Goal: Transaction & Acquisition: Obtain resource

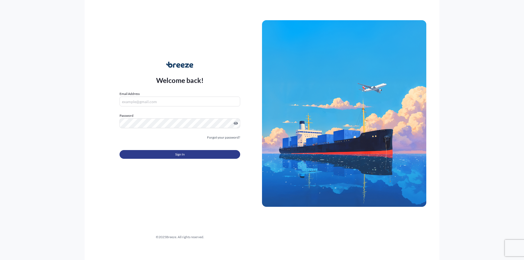
type input "[EMAIL_ADDRESS][DOMAIN_NAME]"
click at [181, 154] on span "Sign In" at bounding box center [180, 154] width 10 height 5
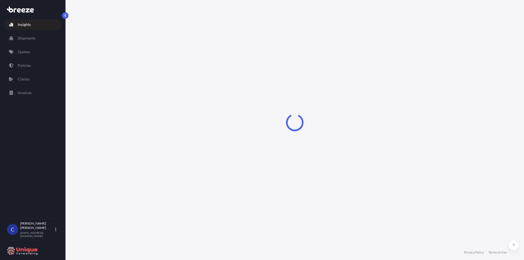
select select "2025"
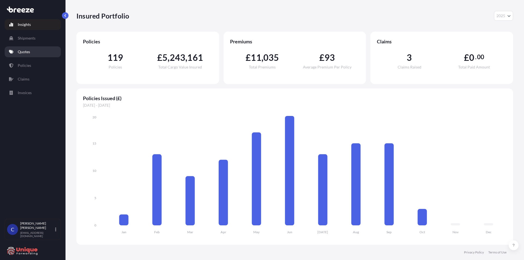
click at [35, 51] on link "Quotes" at bounding box center [33, 51] width 56 height 11
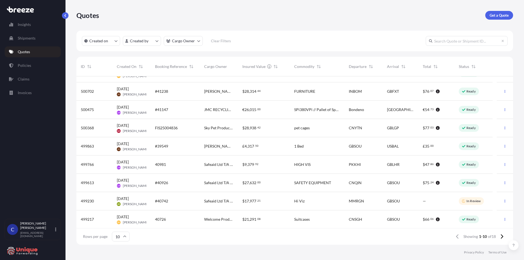
scroll to position [31, 0]
click at [501, 238] on icon at bounding box center [501, 236] width 3 height 5
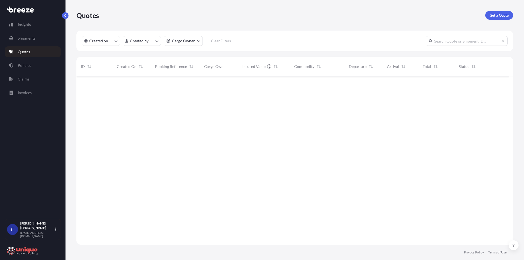
scroll to position [0, 0]
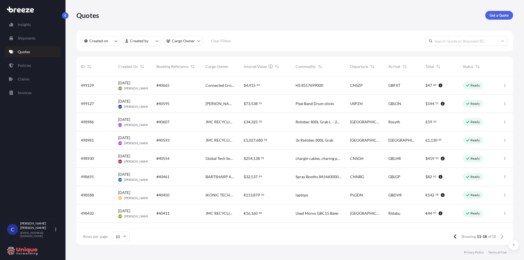
click at [462, 42] on input "text" at bounding box center [467, 41] width 82 height 10
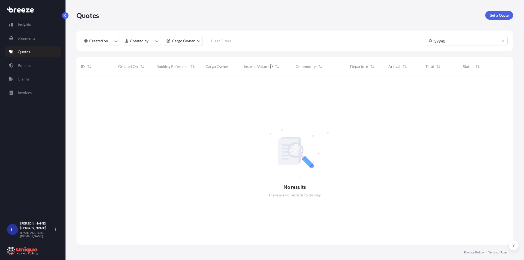
scroll to position [184, 433]
type input "39940"
click at [505, 42] on input "39940" at bounding box center [467, 41] width 82 height 10
click at [502, 40] on icon at bounding box center [502, 40] width 3 height 3
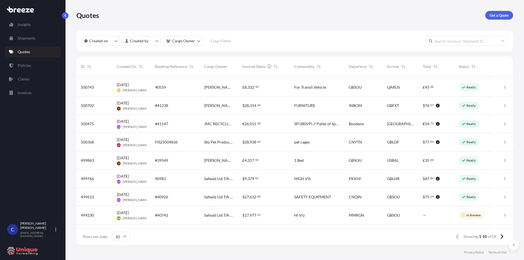
scroll to position [31, 0]
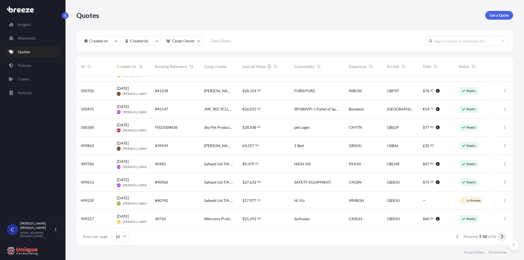
click at [502, 238] on icon at bounding box center [502, 237] width 2 height 4
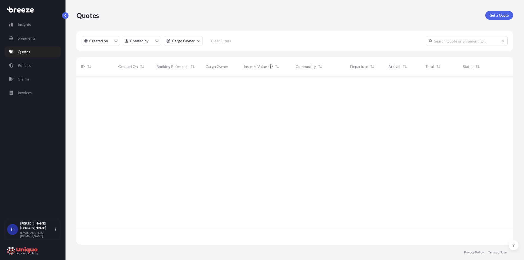
scroll to position [0, 0]
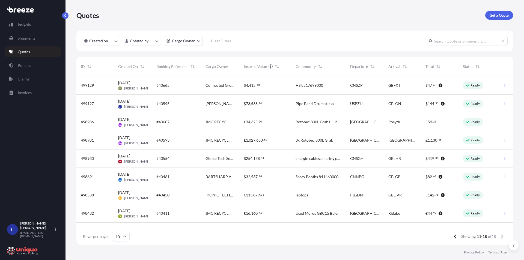
click at [143, 102] on span "[DATE] [PERSON_NAME]" at bounding box center [132, 104] width 29 height 10
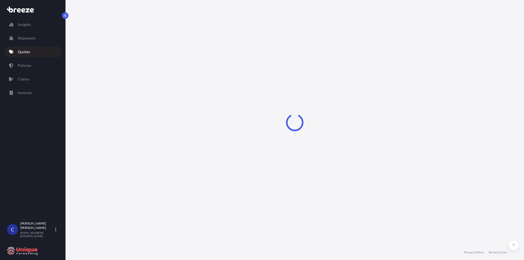
select select "Road"
select select "Sea"
select select "Road"
select select "1"
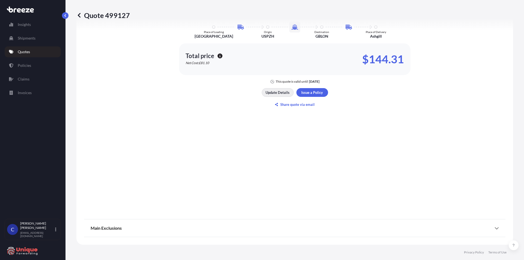
scroll to position [268, 0]
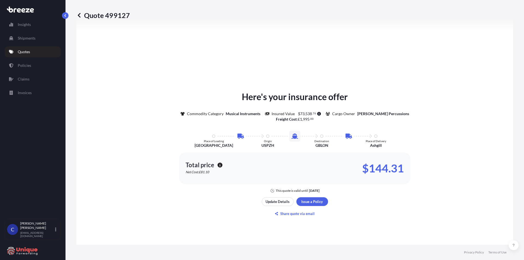
click at [79, 18] on icon at bounding box center [78, 15] width 5 height 5
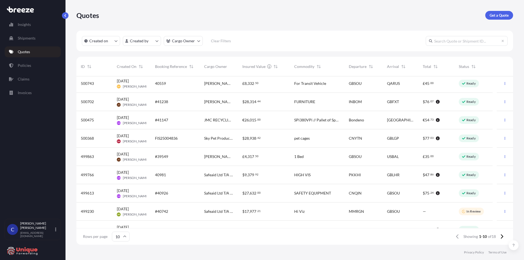
scroll to position [31, 0]
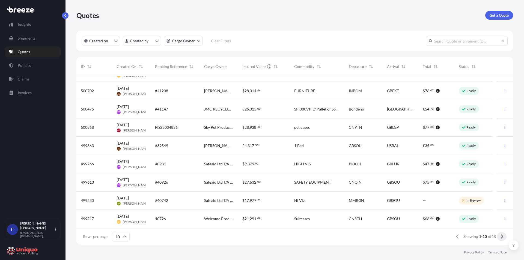
click at [505, 237] on button at bounding box center [502, 236] width 10 height 9
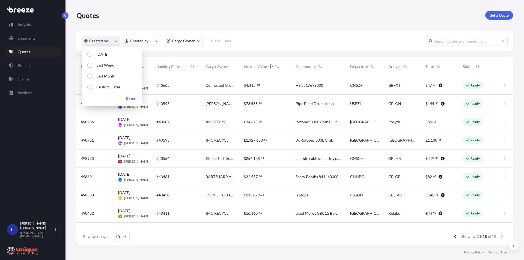
click at [116, 41] on icon "createdOn Filter options" at bounding box center [115, 40] width 3 height 3
click at [109, 75] on p "Last Month" at bounding box center [105, 75] width 19 height 5
drag, startPoint x: 183, startPoint y: 15, endPoint x: 138, endPoint y: 24, distance: 45.3
click at [182, 15] on div "Quotes Get a Quote" at bounding box center [294, 15] width 437 height 9
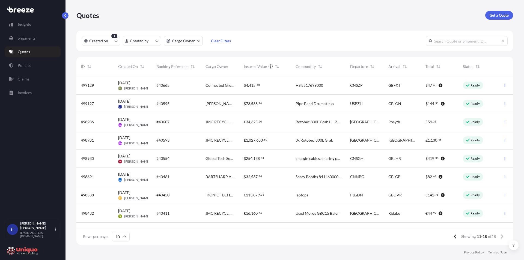
click at [211, 105] on span "[PERSON_NAME] Percussions" at bounding box center [220, 103] width 29 height 5
select select "Road"
select select "Sea"
select select "Road"
select select "1"
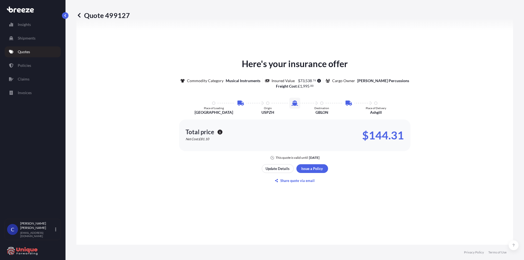
scroll to position [300, 0]
click at [79, 14] on icon at bounding box center [79, 15] width 3 height 5
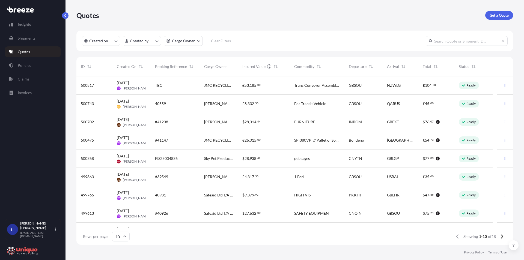
click at [473, 42] on input "text" at bounding box center [467, 41] width 82 height 10
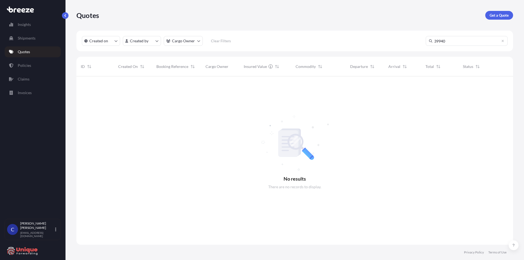
scroll to position [184, 433]
click at [505, 40] on input "39940" at bounding box center [467, 41] width 82 height 10
type input "39940"
click at [503, 41] on icon at bounding box center [502, 40] width 3 height 3
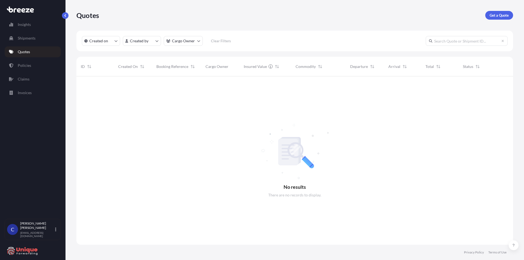
click at [464, 41] on input "text" at bounding box center [467, 41] width 82 height 10
type input "j"
drag, startPoint x: 450, startPoint y: 42, endPoint x: 385, endPoint y: 43, distance: 65.0
click at [385, 43] on div "Created on Created by Cargo Owner Clear Filters [PERSON_NAME]" at bounding box center [294, 41] width 437 height 21
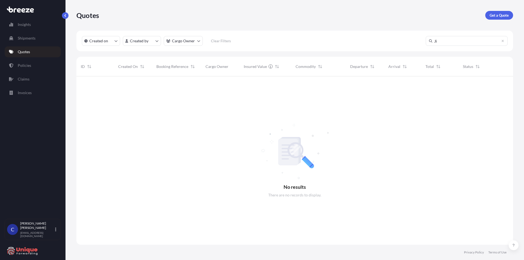
type input "J"
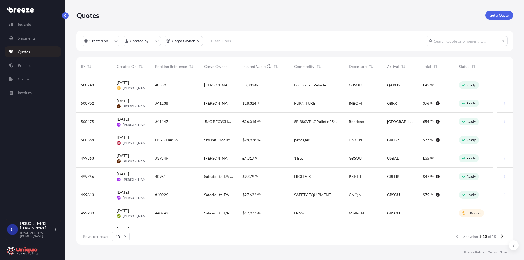
scroll to position [0, 0]
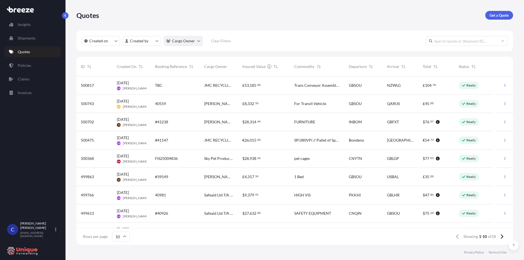
click at [195, 42] on html "Insights Shipments Quotes Policies Claims Invoices C [PERSON_NAME] Harris [EMAI…" at bounding box center [262, 130] width 524 height 260
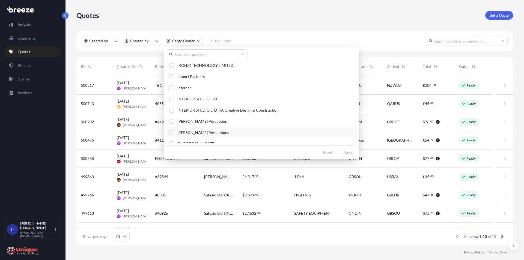
scroll to position [655, 0]
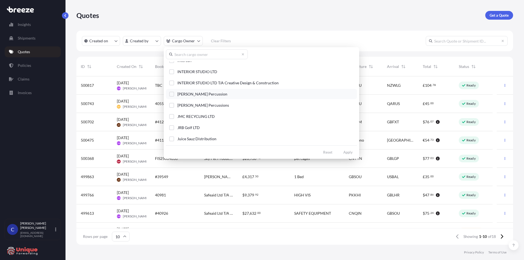
click at [193, 96] on span "[PERSON_NAME] Percussion" at bounding box center [202, 93] width 50 height 5
click at [194, 103] on span "[PERSON_NAME] Percussions" at bounding box center [203, 105] width 52 height 5
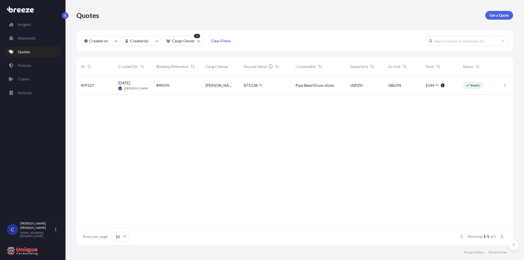
click at [198, 83] on div "#40595" at bounding box center [176, 85] width 49 height 18
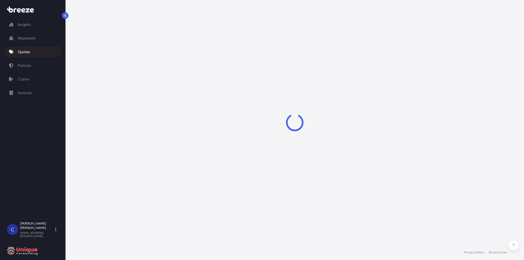
select select "Road"
select select "Sea"
select select "Road"
select select "1"
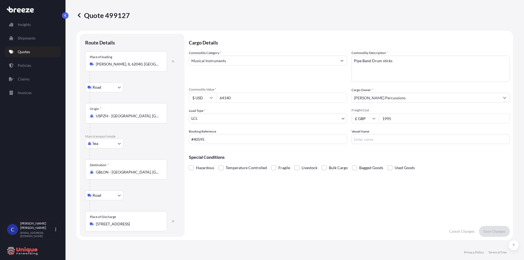
click at [160, 224] on div "[STREET_ADDRESS]" at bounding box center [126, 223] width 73 height 5
click at [160, 224] on input "[STREET_ADDRESS]" at bounding box center [128, 223] width 64 height 5
click at [142, 191] on div "Road Road Rail" at bounding box center [132, 196] width 94 height 10
click at [400, 154] on div "Special Conditions Hazardous Temperature Controlled Fragile Livestock Bulk Carg…" at bounding box center [349, 160] width 321 height 23
click at [29, 49] on p "Quotes" at bounding box center [24, 51] width 12 height 5
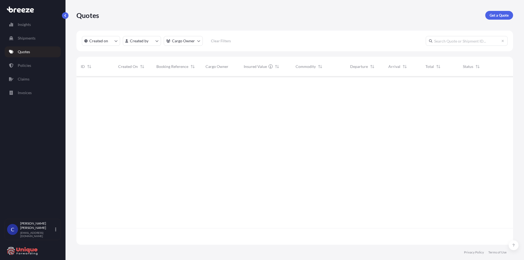
scroll to position [167, 433]
click at [503, 13] on p "Get a Quote" at bounding box center [499, 15] width 19 height 5
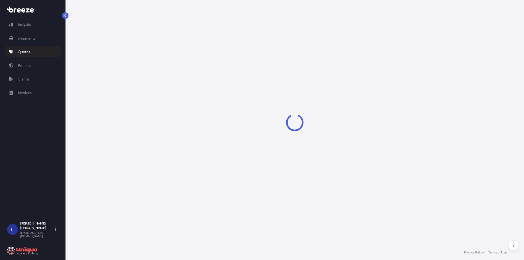
select select "Road"
select select "Sea"
select select "1"
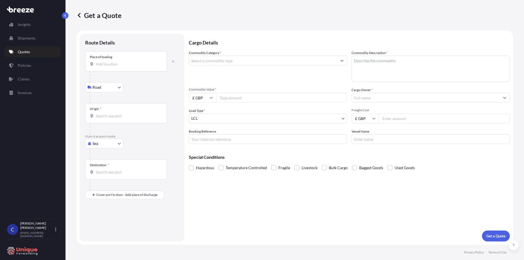
click at [117, 61] on div "Place of loading" at bounding box center [126, 61] width 82 height 20
click at [117, 61] on input "Place of loading" at bounding box center [128, 63] width 64 height 5
paste input "[GEOGRAPHIC_DATA], [GEOGRAPHIC_DATA]"
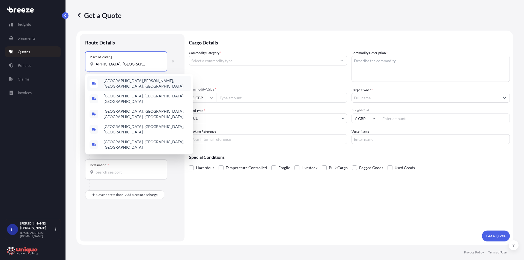
click at [129, 85] on span "[GEOGRAPHIC_DATA][PERSON_NAME], [GEOGRAPHIC_DATA], [GEOGRAPHIC_DATA]" at bounding box center [146, 83] width 85 height 11
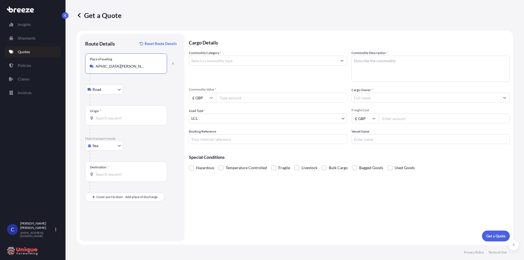
type input "[GEOGRAPHIC_DATA][PERSON_NAME], [GEOGRAPHIC_DATA], [GEOGRAPHIC_DATA]"
click at [117, 118] on input "Origin *" at bounding box center [128, 117] width 64 height 5
type input "TWTXG - Taichung, [GEOGRAPHIC_DATA]"
click at [118, 173] on input "Destination *" at bounding box center [128, 174] width 64 height 5
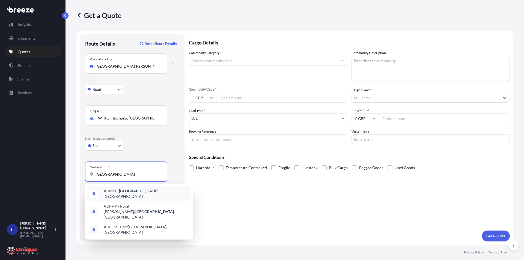
click at [146, 190] on span "AUMEL - [GEOGRAPHIC_DATA] , [GEOGRAPHIC_DATA]" at bounding box center [146, 193] width 85 height 11
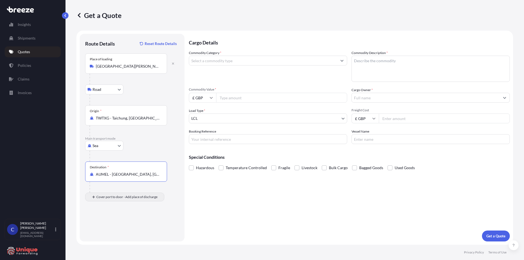
type input "AUMEL - [GEOGRAPHIC_DATA], [GEOGRAPHIC_DATA]"
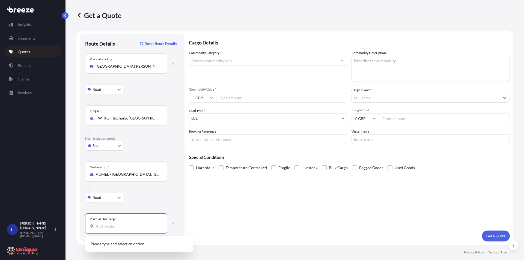
click at [117, 228] on input "Place of Discharge" at bounding box center [128, 226] width 64 height 5
paste input "Hawthorn [GEOGRAPHIC_DATA] 3122"
click at [96, 228] on div "Hawthorn [GEOGRAPHIC_DATA] 3122" at bounding box center [126, 226] width 73 height 5
click at [96, 228] on input "Hawthorn [GEOGRAPHIC_DATA] 3122" at bounding box center [128, 226] width 64 height 5
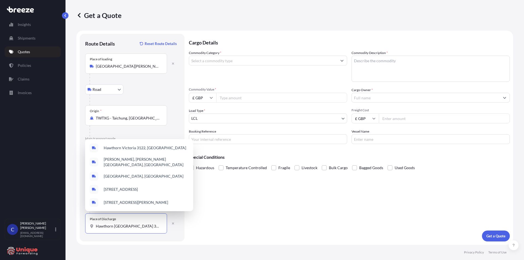
click at [96, 226] on input "Hawthorn [GEOGRAPHIC_DATA] 3122" at bounding box center [128, 226] width 64 height 5
paste input "[STREET_ADDRESS][PERSON_NAME]"
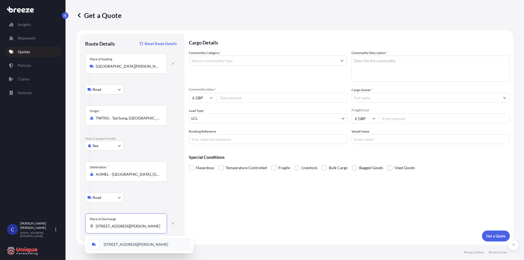
click at [132, 245] on span "[STREET_ADDRESS][PERSON_NAME]" at bounding box center [136, 244] width 64 height 5
type input "[STREET_ADDRESS][PERSON_NAME]"
click at [240, 98] on input "Commodity Value *" at bounding box center [281, 98] width 131 height 10
click at [247, 59] on input "Commodity Category *" at bounding box center [263, 61] width 148 height 10
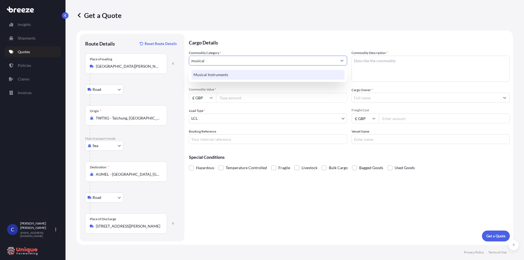
click at [302, 76] on div "Musical Instruments" at bounding box center [267, 75] width 153 height 10
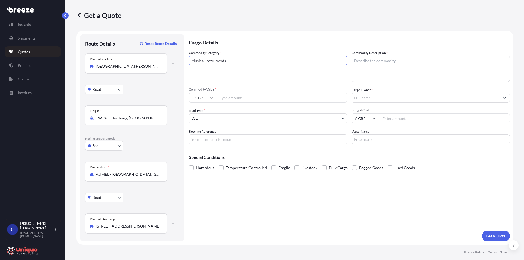
type input "Musical Instruments"
click at [375, 63] on textarea "Commodity Description *" at bounding box center [431, 69] width 158 height 26
click at [225, 138] on input "Booking Reference" at bounding box center [268, 139] width 158 height 10
type input "#39940"
click at [348, 177] on div "Cargo Details Commodity Category * Musical Instruments Commodity Description * …" at bounding box center [349, 138] width 321 height 208
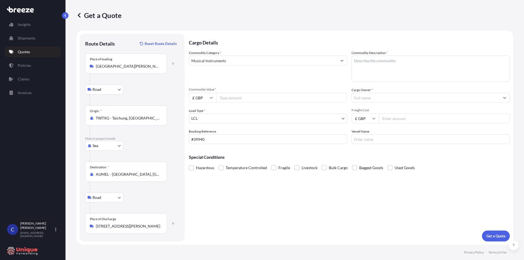
click at [396, 140] on input "Vessel Name" at bounding box center [431, 139] width 158 height 10
click at [240, 100] on input "Commodity Value *" at bounding box center [281, 98] width 131 height 10
click at [206, 99] on input "£ GBP" at bounding box center [202, 98] width 27 height 10
click at [202, 135] on div "$ USD" at bounding box center [202, 136] width 23 height 10
type input "$ USD"
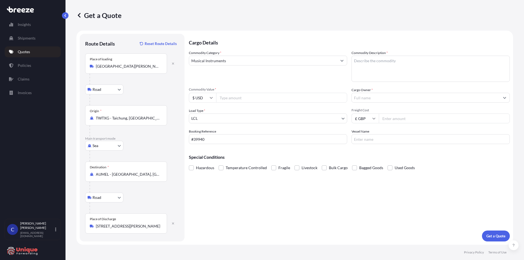
click at [234, 99] on input "Commodity Value *" at bounding box center [281, 98] width 131 height 10
type input "17924"
click at [294, 192] on div "Cargo Details Commodity Category * Musical Instruments Commodity Description * …" at bounding box center [349, 138] width 321 height 208
click at [398, 119] on input "Freight Cost" at bounding box center [444, 119] width 131 height 10
type input "995"
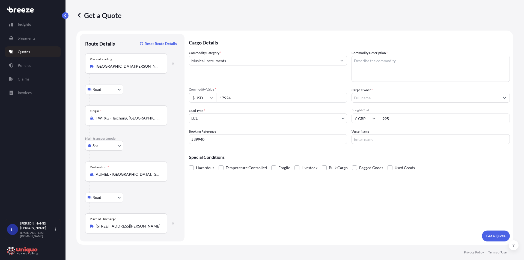
click at [373, 94] on div "Cargo Owner *" at bounding box center [431, 94] width 158 height 15
click at [376, 97] on input "Cargo Owner *" at bounding box center [426, 98] width 148 height 10
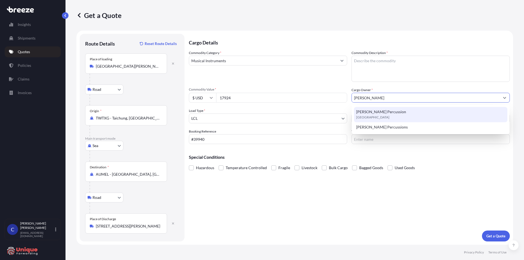
click at [398, 115] on div "[PERSON_NAME] Percussion [GEOGRAPHIC_DATA]" at bounding box center [430, 114] width 153 height 15
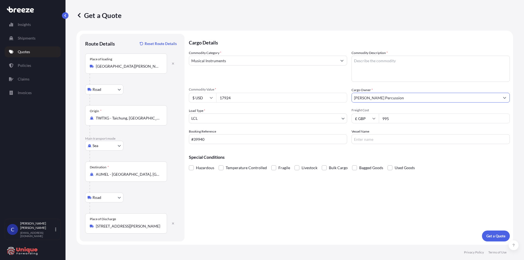
type input "[PERSON_NAME] Percussion"
click at [387, 71] on textarea "Commodity Description *" at bounding box center [431, 69] width 158 height 26
type textarea "Tenor Drums"
click at [136, 120] on input "TWTXG - Taichung, [GEOGRAPHIC_DATA]" at bounding box center [128, 117] width 64 height 5
drag, startPoint x: 145, startPoint y: 119, endPoint x: 46, endPoint y: 118, distance: 99.7
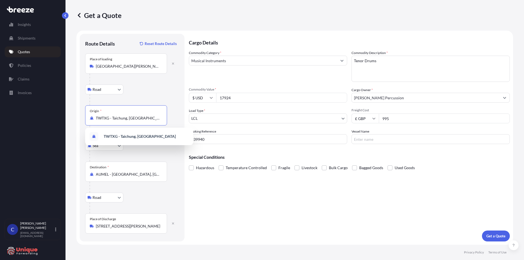
click at [35, 117] on div "Insights Shipments Quotes Policies Claims Invoices C [PERSON_NAME] Harris [EMAI…" at bounding box center [262, 130] width 524 height 260
paste input "[GEOGRAPHIC_DATA]"
type input "TWKHH - [GEOGRAPHIC_DATA], [GEOGRAPHIC_DATA]"
click at [495, 238] on p "Get a Quote" at bounding box center [496, 235] width 19 height 5
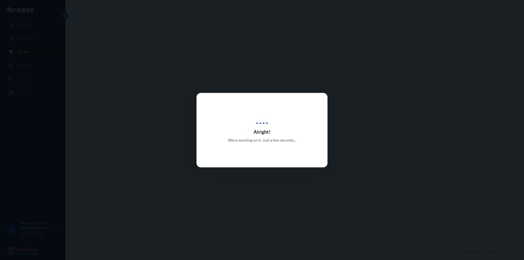
select select "Road"
select select "Sea"
select select "Road"
select select "1"
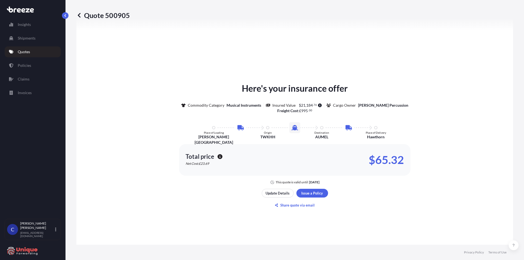
scroll to position [300, 0]
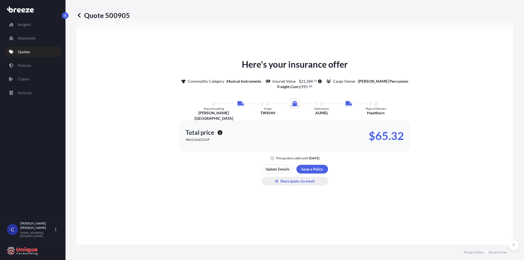
click at [294, 183] on p "Share quote via email" at bounding box center [297, 181] width 34 height 5
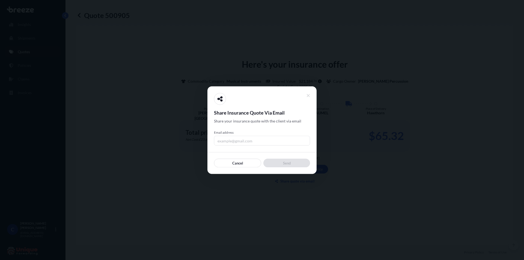
click at [238, 140] on input "Email address" at bounding box center [262, 141] width 96 height 10
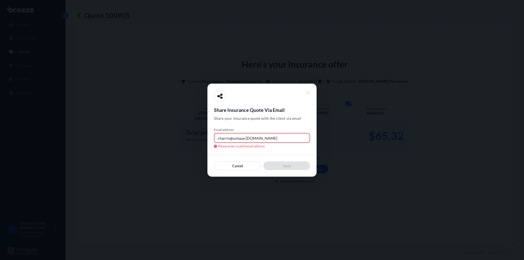
drag, startPoint x: 243, startPoint y: 138, endPoint x: 246, endPoint y: 137, distance: 3.3
click at [245, 137] on input "charris@unique [DOMAIN_NAME]" at bounding box center [262, 138] width 96 height 10
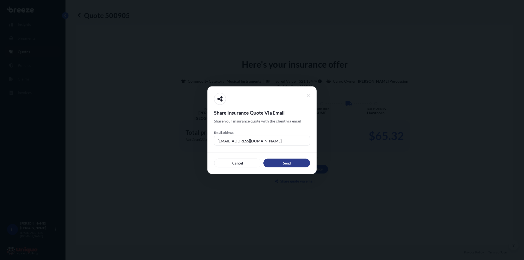
type input "[EMAIL_ADDRESS][DOMAIN_NAME]"
